Goal: Task Accomplishment & Management: Complete application form

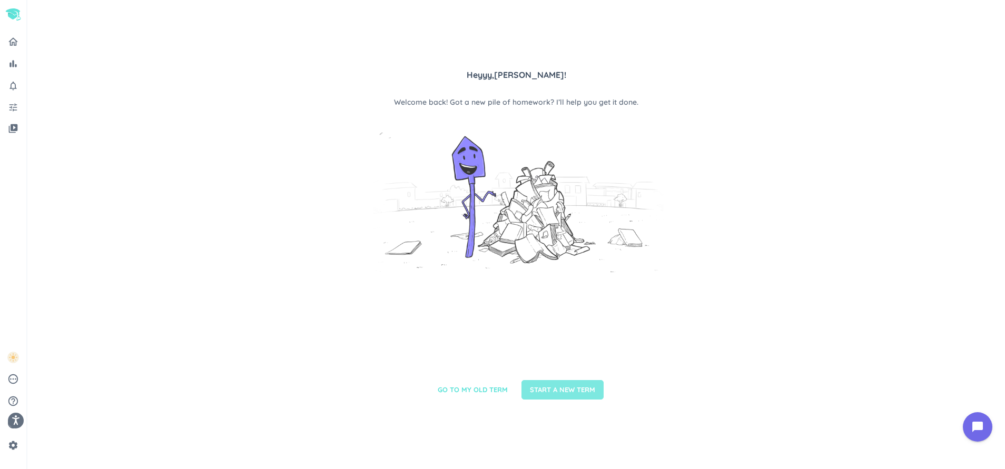
click at [561, 385] on span "START A NEW TERM" at bounding box center [562, 390] width 65 height 11
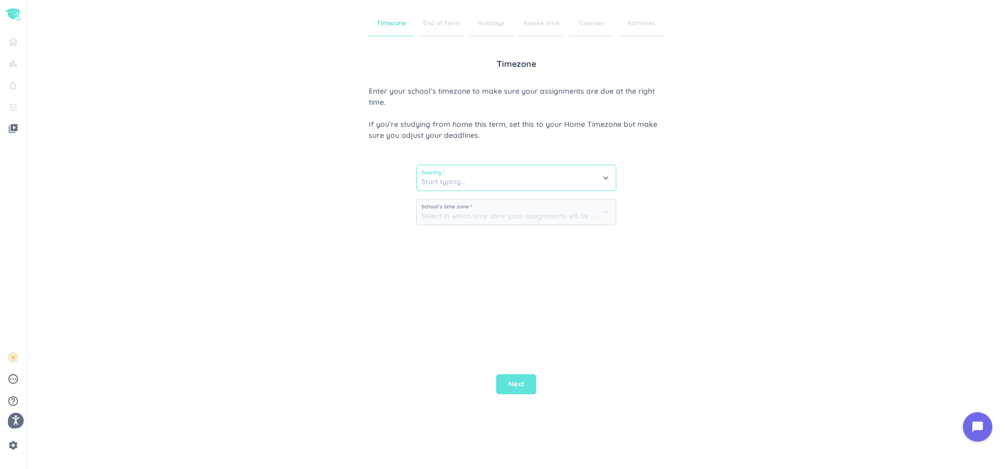
click at [466, 182] on input at bounding box center [516, 177] width 199 height 25
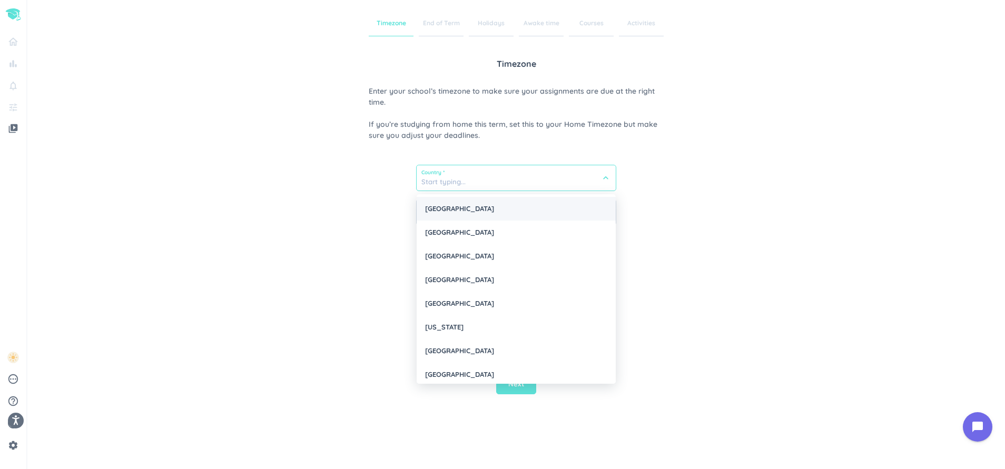
click at [464, 218] on div "[GEOGRAPHIC_DATA]" at bounding box center [516, 209] width 199 height 24
type input "[GEOGRAPHIC_DATA]"
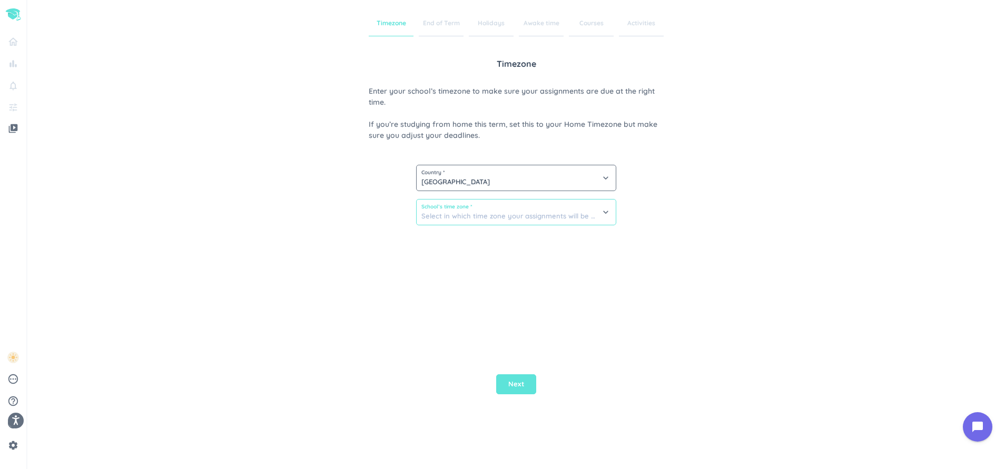
click at [460, 222] on input at bounding box center [516, 212] width 199 height 25
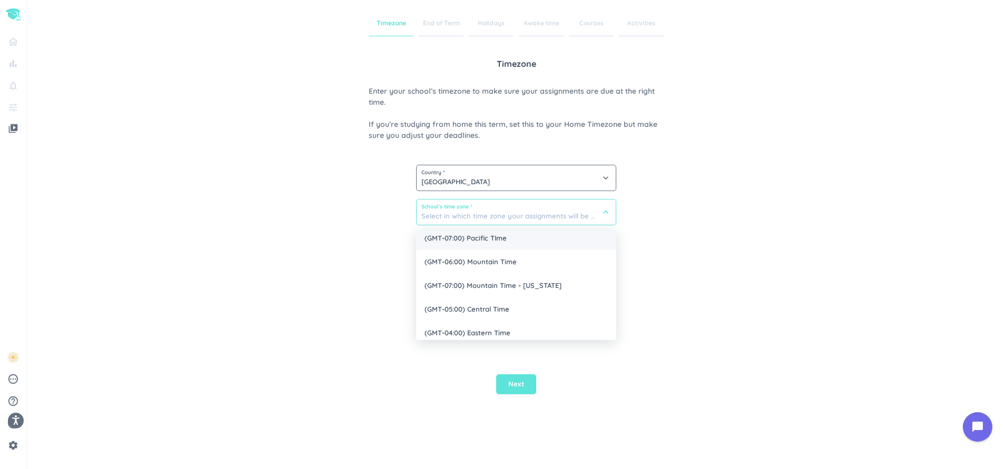
scroll to position [61, 0]
